Goal: Information Seeking & Learning: Learn about a topic

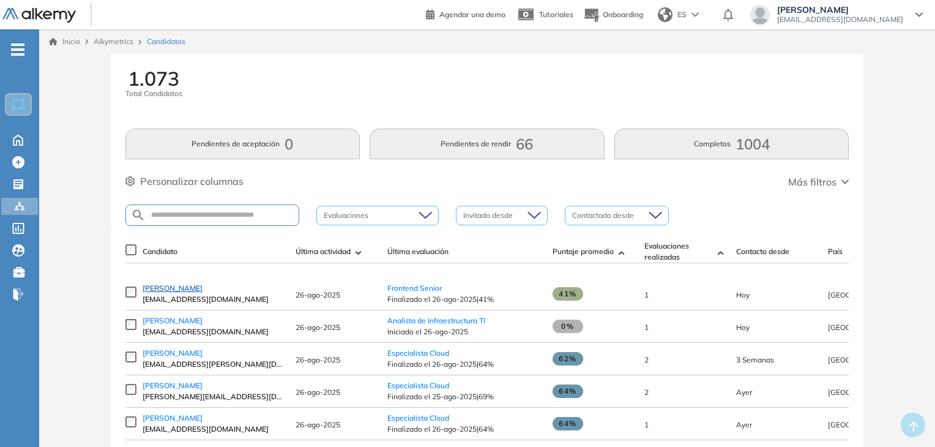
click at [175, 292] on span "[PERSON_NAME]" at bounding box center [173, 287] width 60 height 9
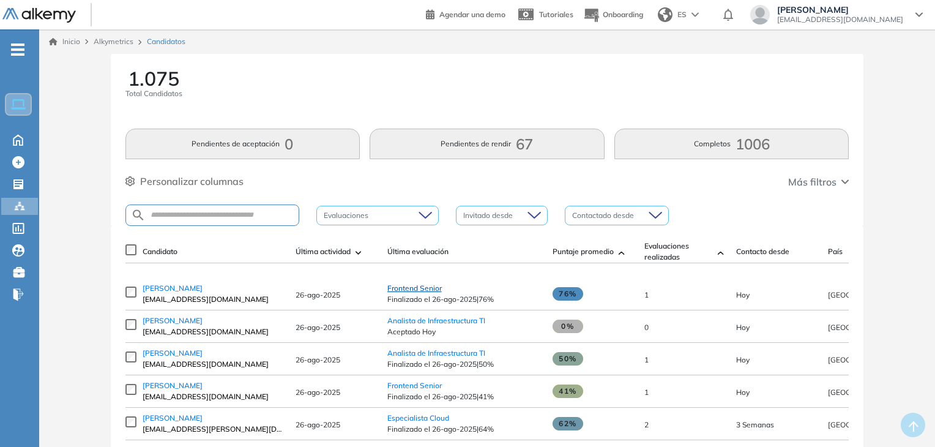
click at [433, 292] on span "Frontend Senior" at bounding box center [414, 287] width 54 height 9
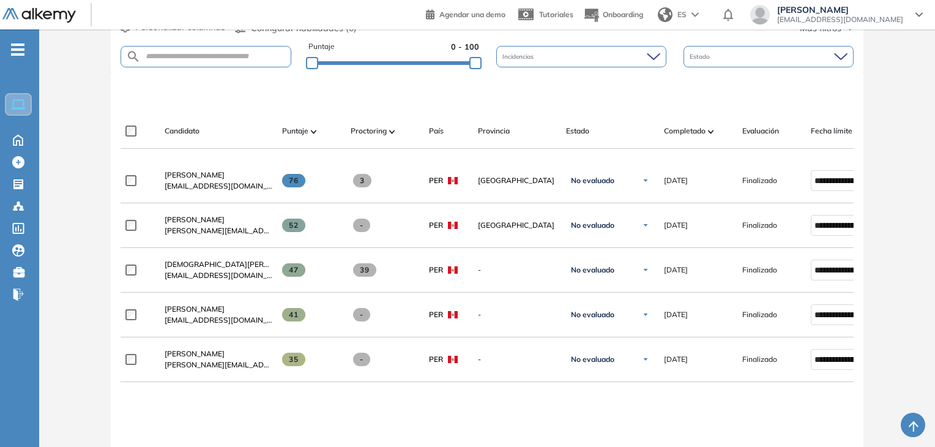
scroll to position [300, 0]
click at [304, 125] on div "Puntaje" at bounding box center [311, 132] width 59 height 15
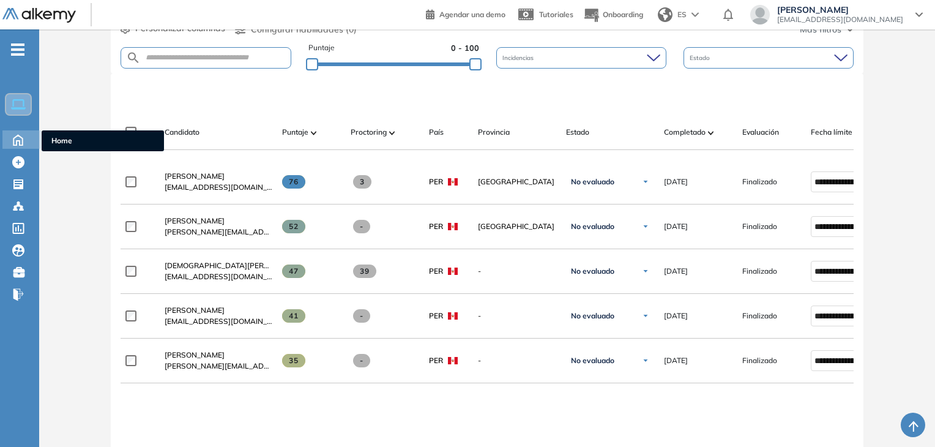
click at [2, 140] on div "Home Home" at bounding box center [21, 139] width 39 height 18
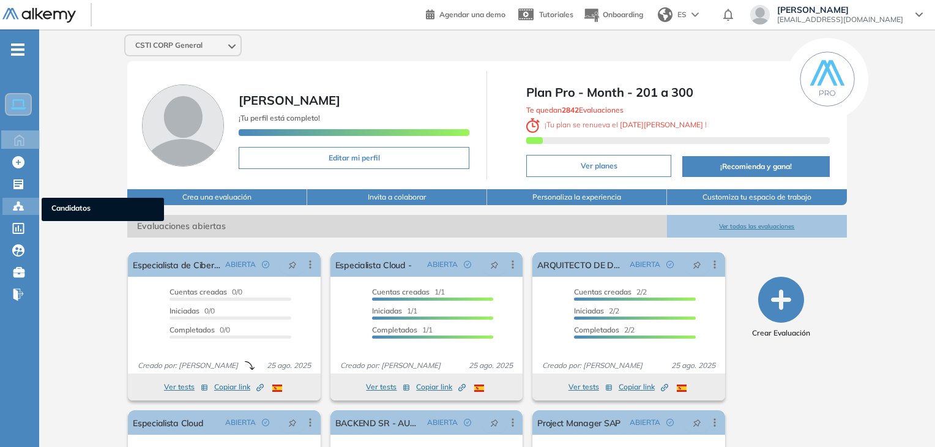
click at [15, 204] on icon at bounding box center [18, 206] width 12 height 12
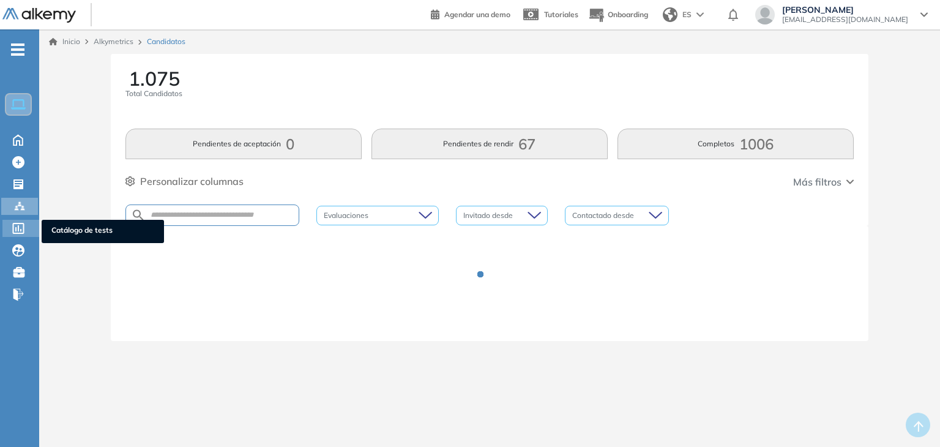
click at [24, 226] on icon at bounding box center [19, 228] width 12 height 11
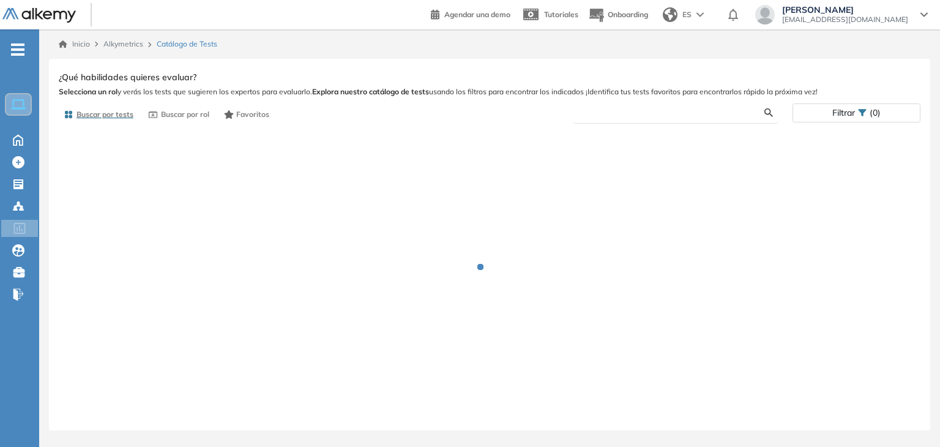
click at [646, 113] on input "text" at bounding box center [674, 112] width 182 height 11
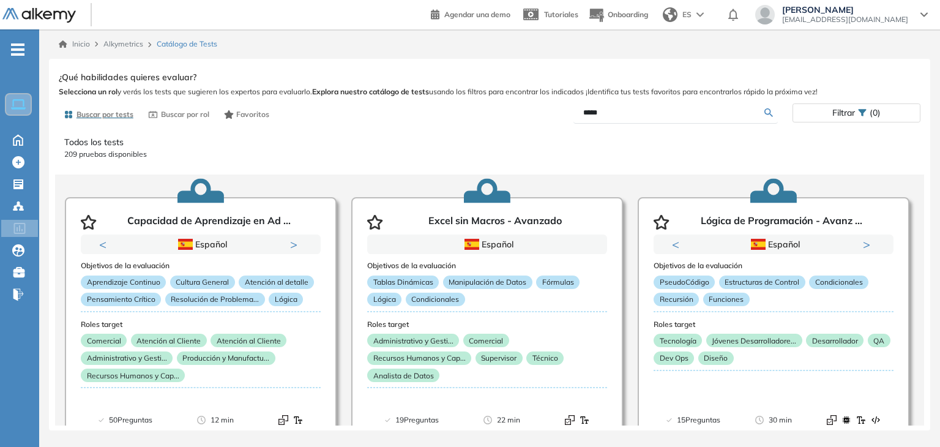
type input "*****"
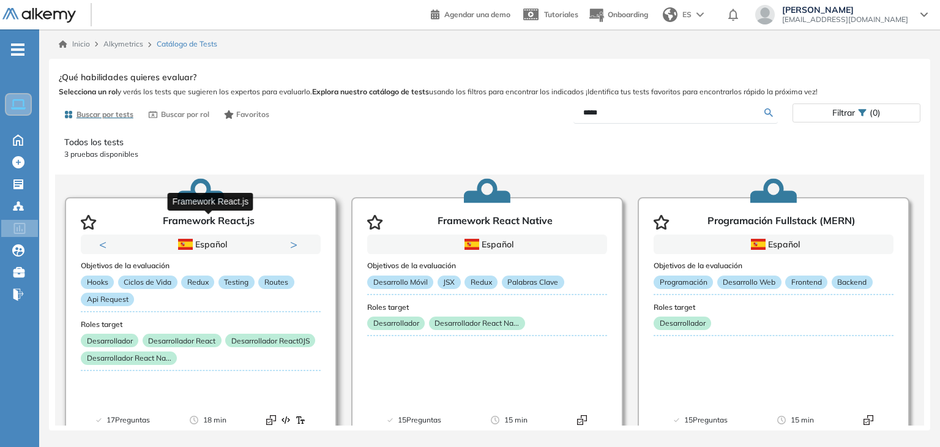
click at [213, 218] on p "Framework React.js" at bounding box center [209, 222] width 92 height 15
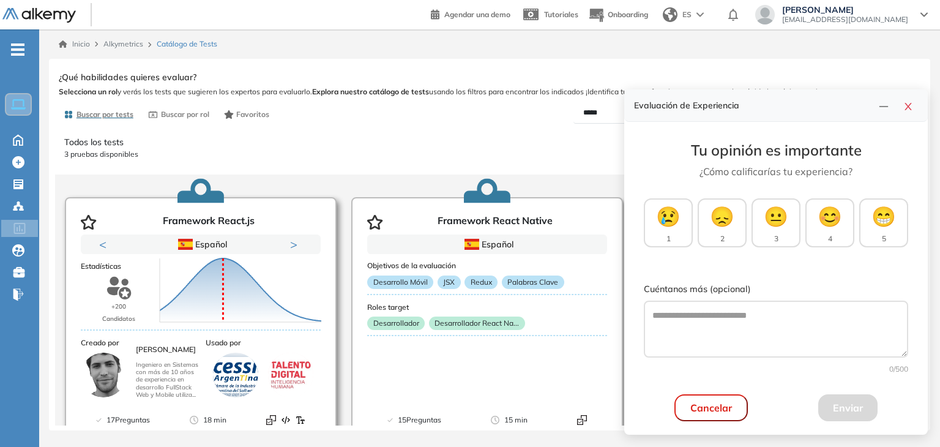
click at [199, 302] on icon at bounding box center [241, 290] width 162 height 64
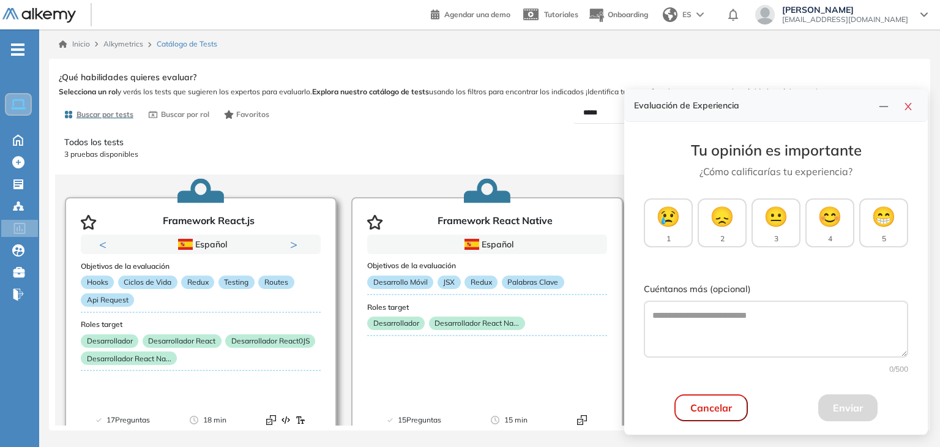
click at [223, 307] on div "Hooks Ciclos de Vida Redux Testing Routes Api Request" at bounding box center [201, 292] width 240 height 35
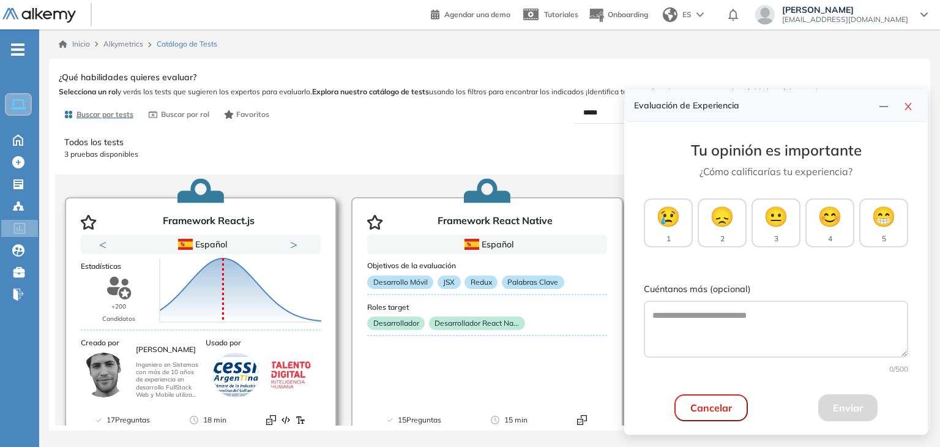
click at [251, 236] on div "Puntuación 0 10 20 30 40 50 60 70 80 90 100 Promedio" at bounding box center [240, 290] width 171 height 122
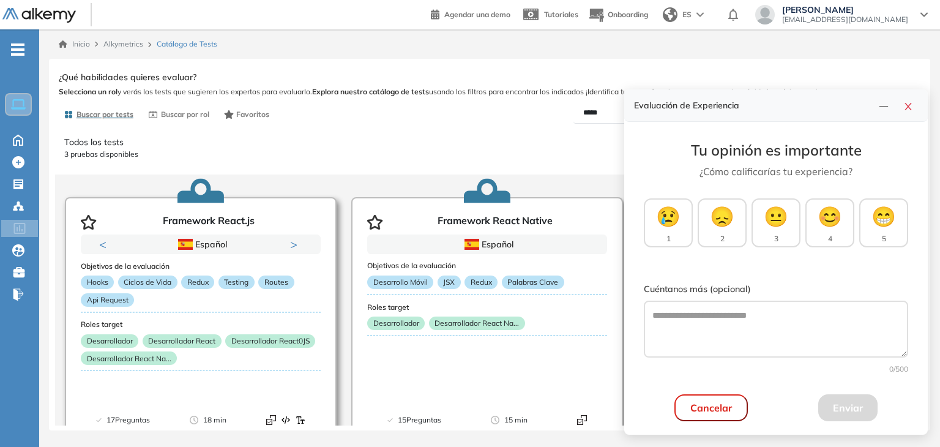
click at [302, 352] on div "Desarrollador Desarrollador React Desarrollador React0JS Desarrollador React Na…" at bounding box center [201, 350] width 240 height 35
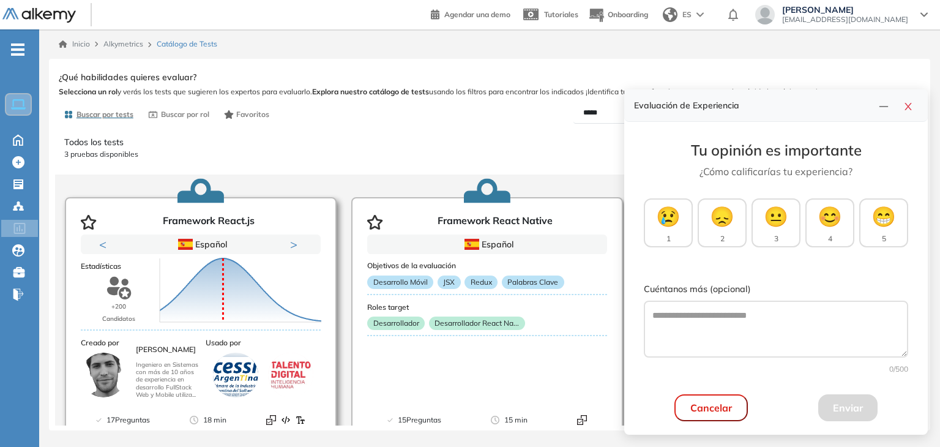
click at [226, 414] on span "18 min" at bounding box center [214, 420] width 23 height 12
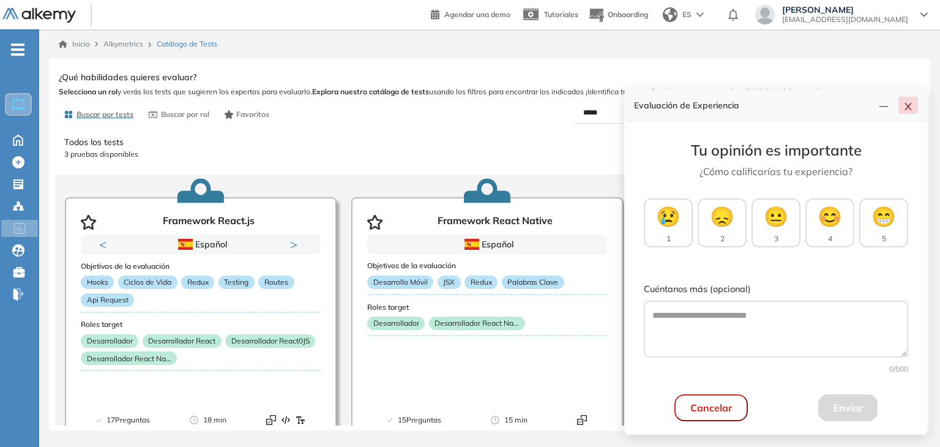
click at [909, 105] on icon "close" at bounding box center [907, 106] width 7 height 7
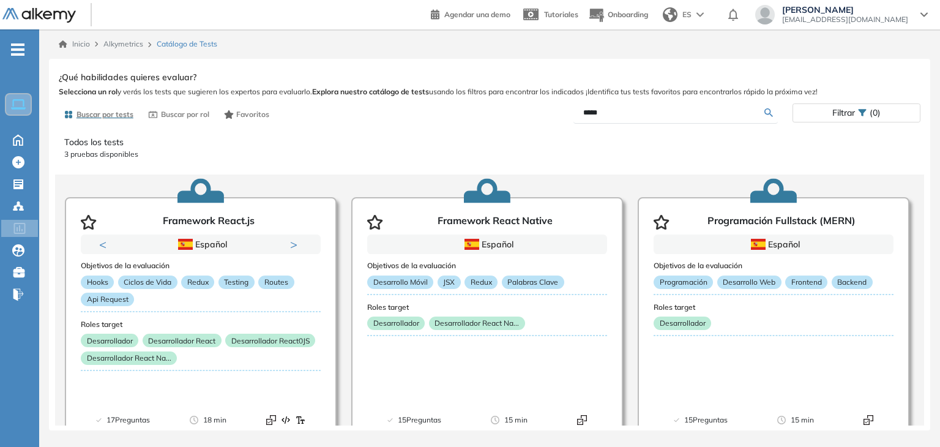
scroll to position [46, 0]
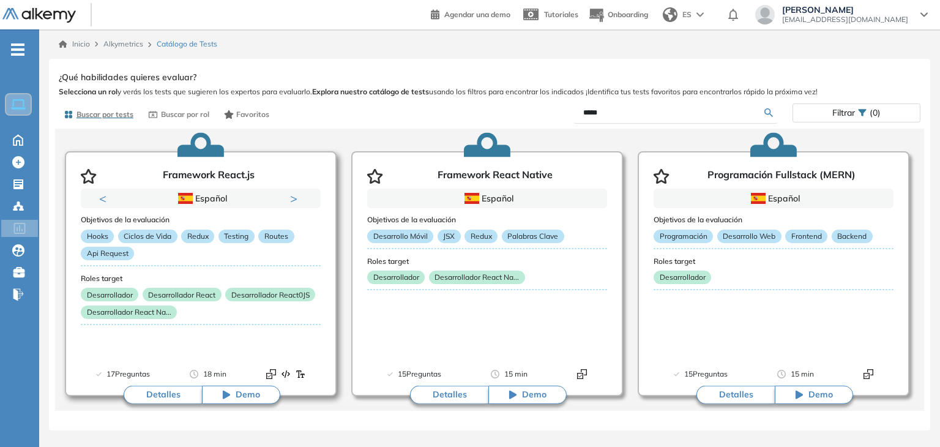
click at [163, 399] on button "Detalles" at bounding box center [163, 394] width 78 height 18
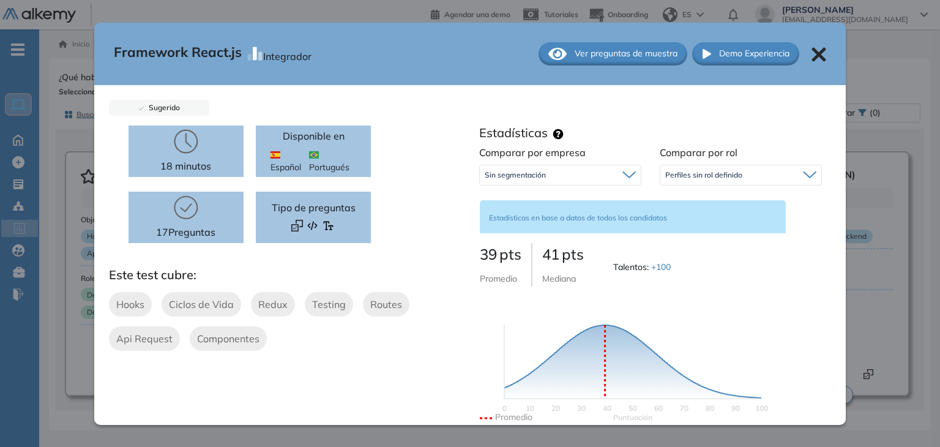
click at [812, 54] on icon at bounding box center [819, 54] width 14 height 14
